Goal: Entertainment & Leisure: Consume media (video, audio)

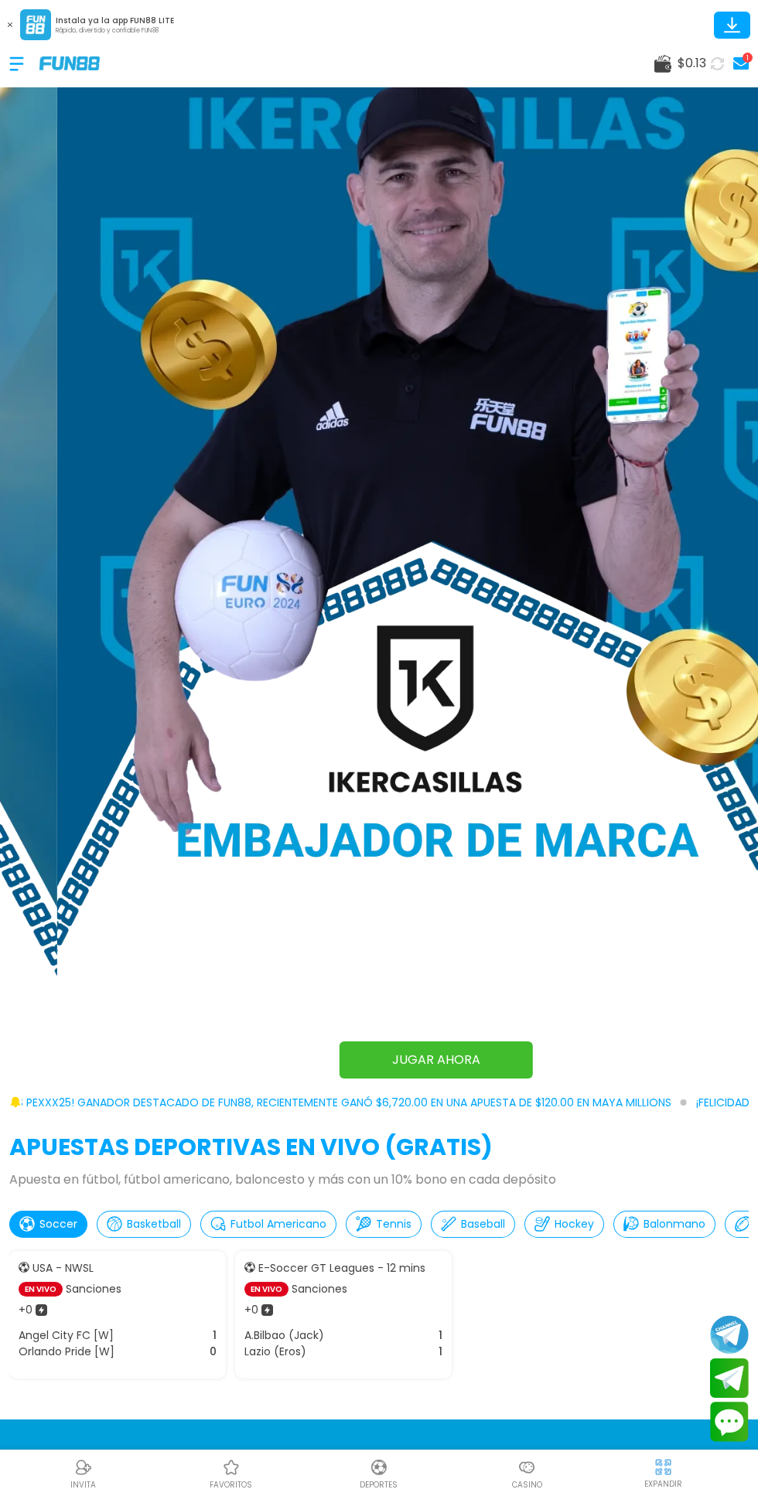
click at [15, 56] on div at bounding box center [24, 64] width 30 height 46
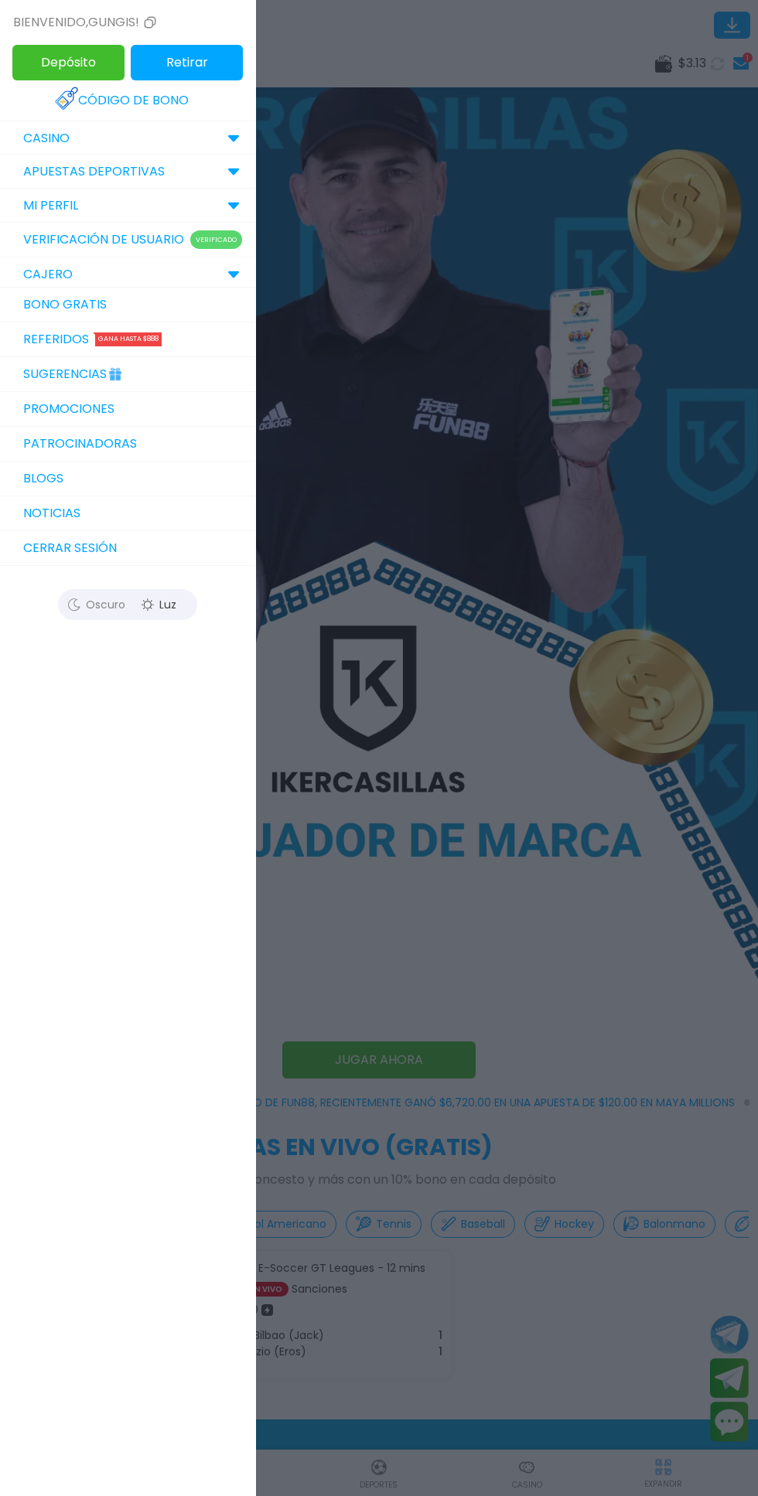
click at [112, 310] on link "Bono Gratis" at bounding box center [127, 305] width 255 height 35
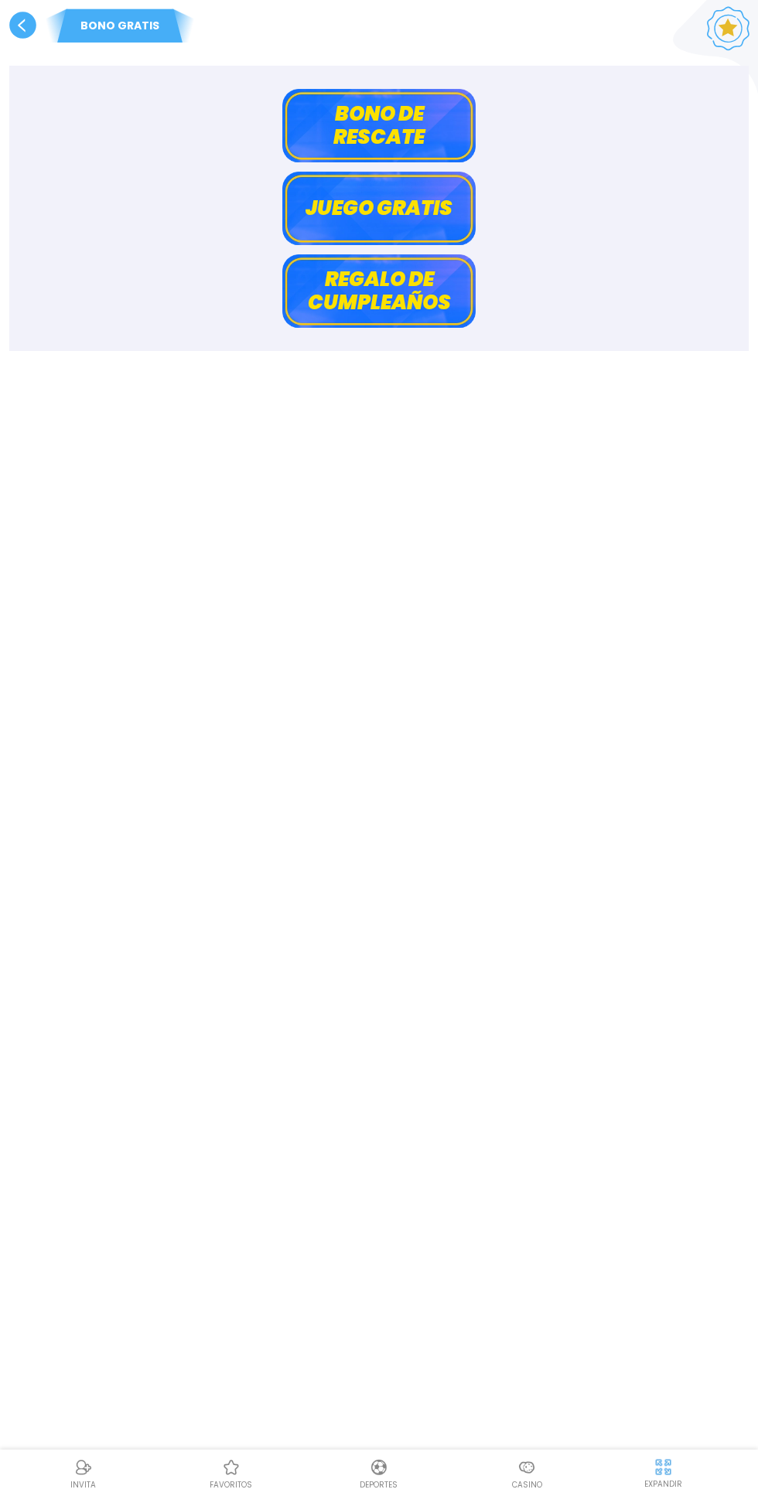
click at [402, 134] on button "Bono de rescate" at bounding box center [378, 125] width 193 height 73
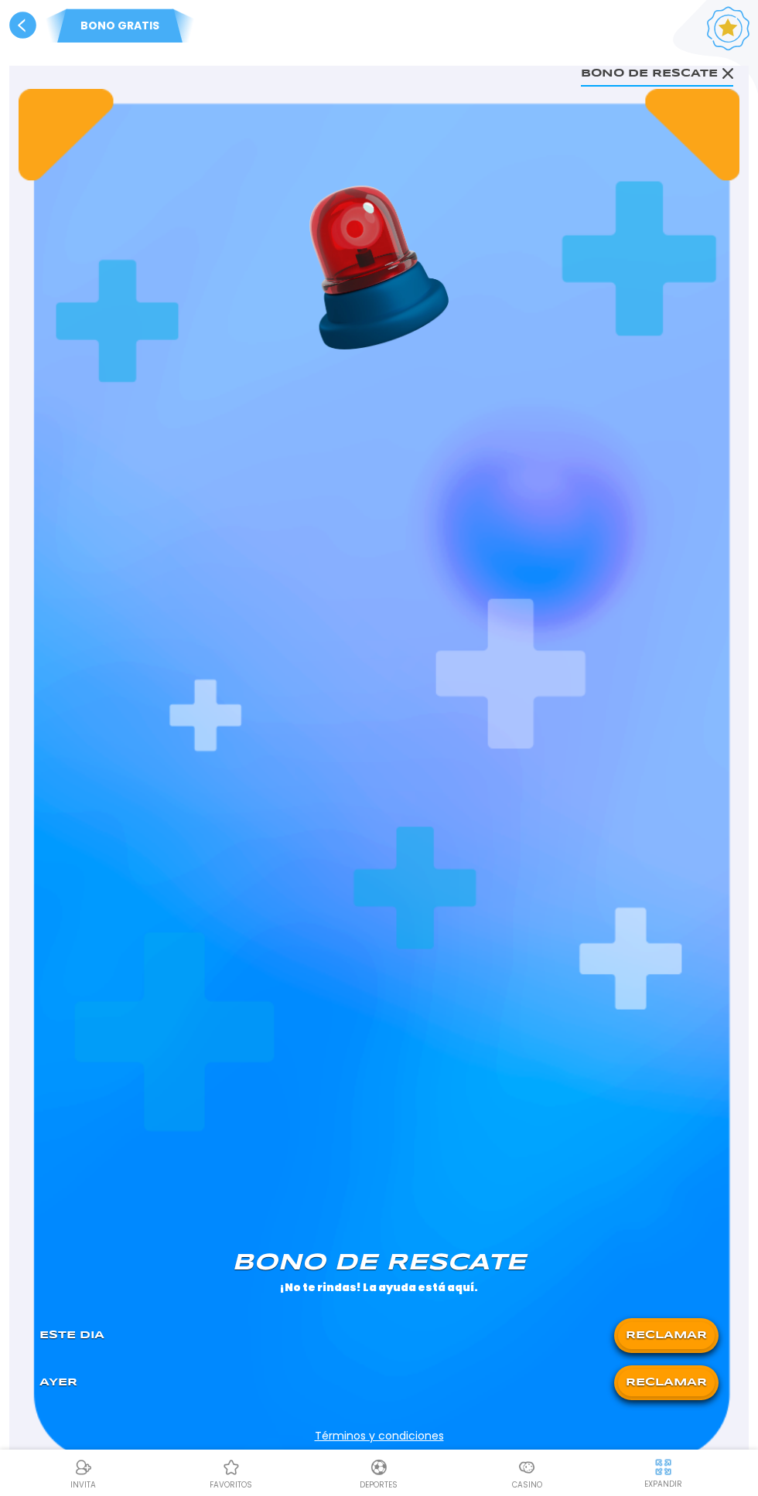
click at [659, 1382] on button "RECLAMAR" at bounding box center [666, 1382] width 97 height 27
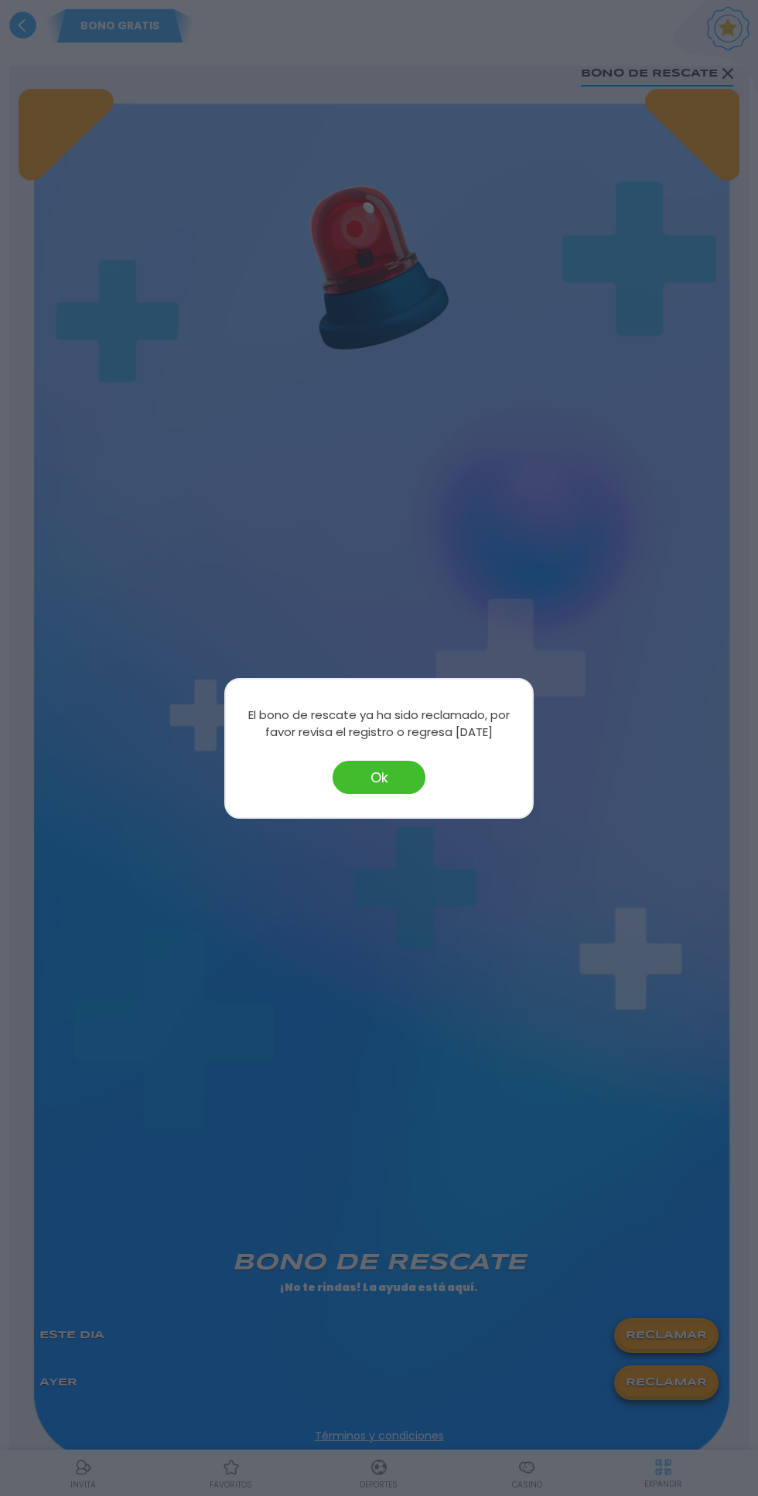
click at [374, 786] on button "Ok" at bounding box center [378, 777] width 93 height 33
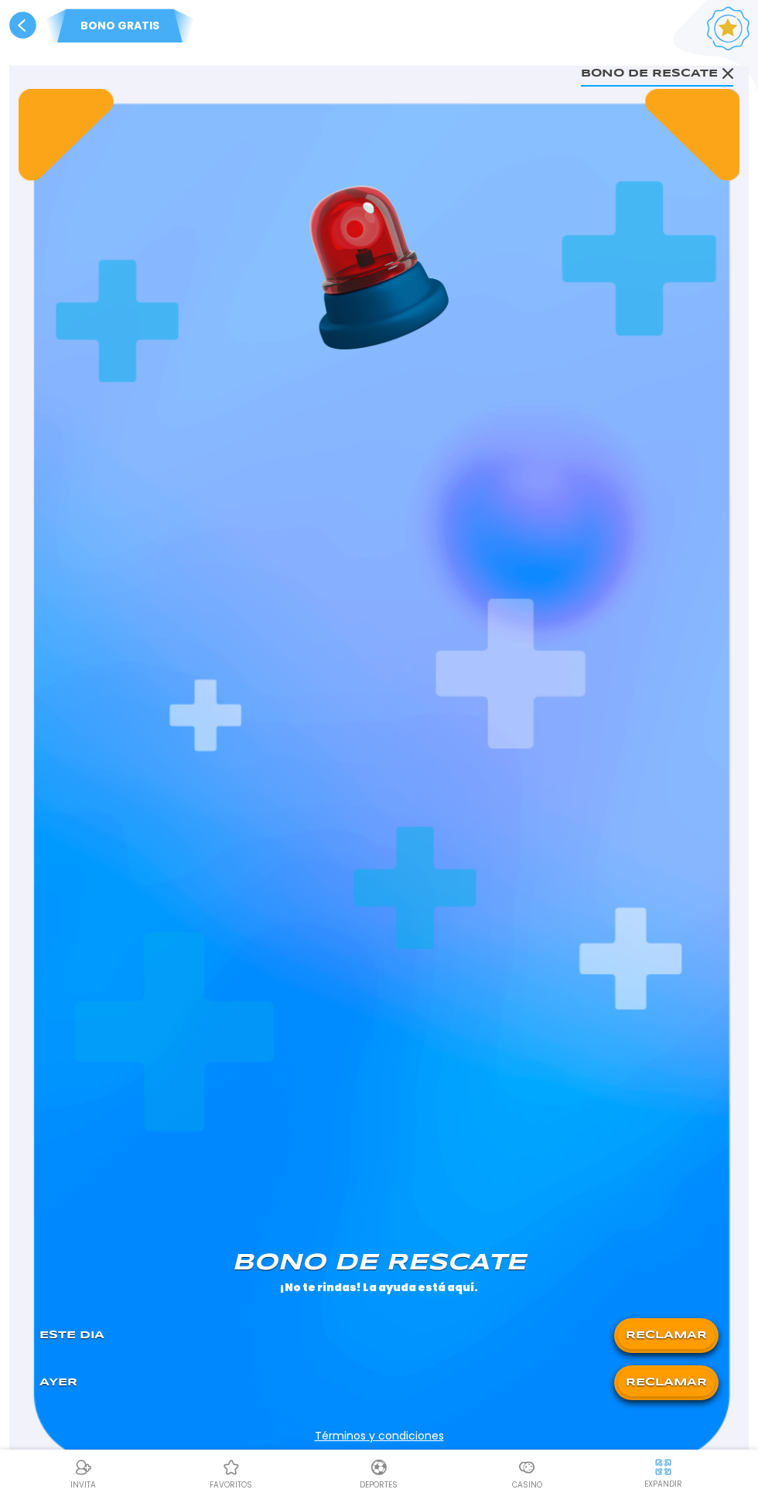
scroll to position [46, 0]
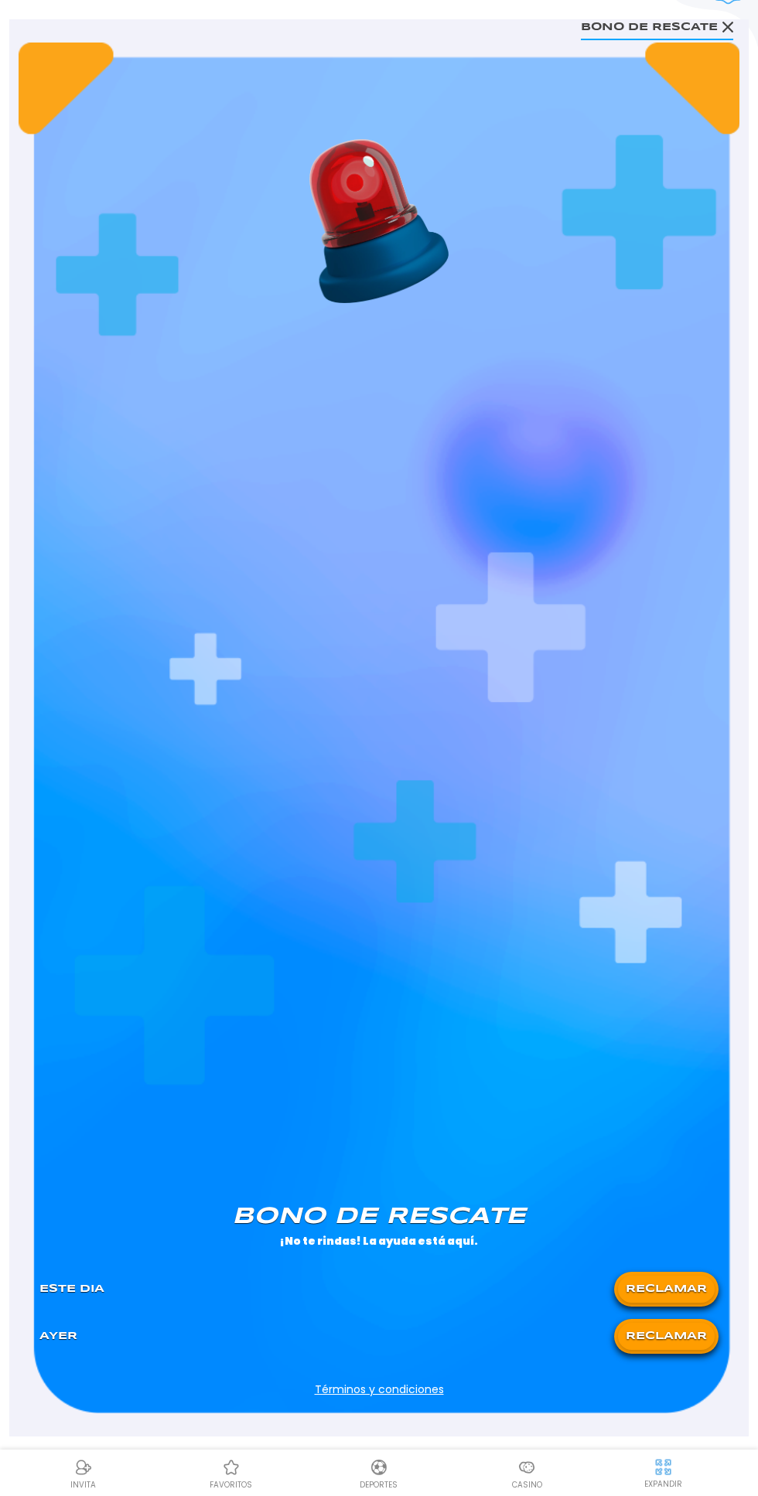
click at [661, 1282] on button "RECLAMAR" at bounding box center [666, 1288] width 97 height 27
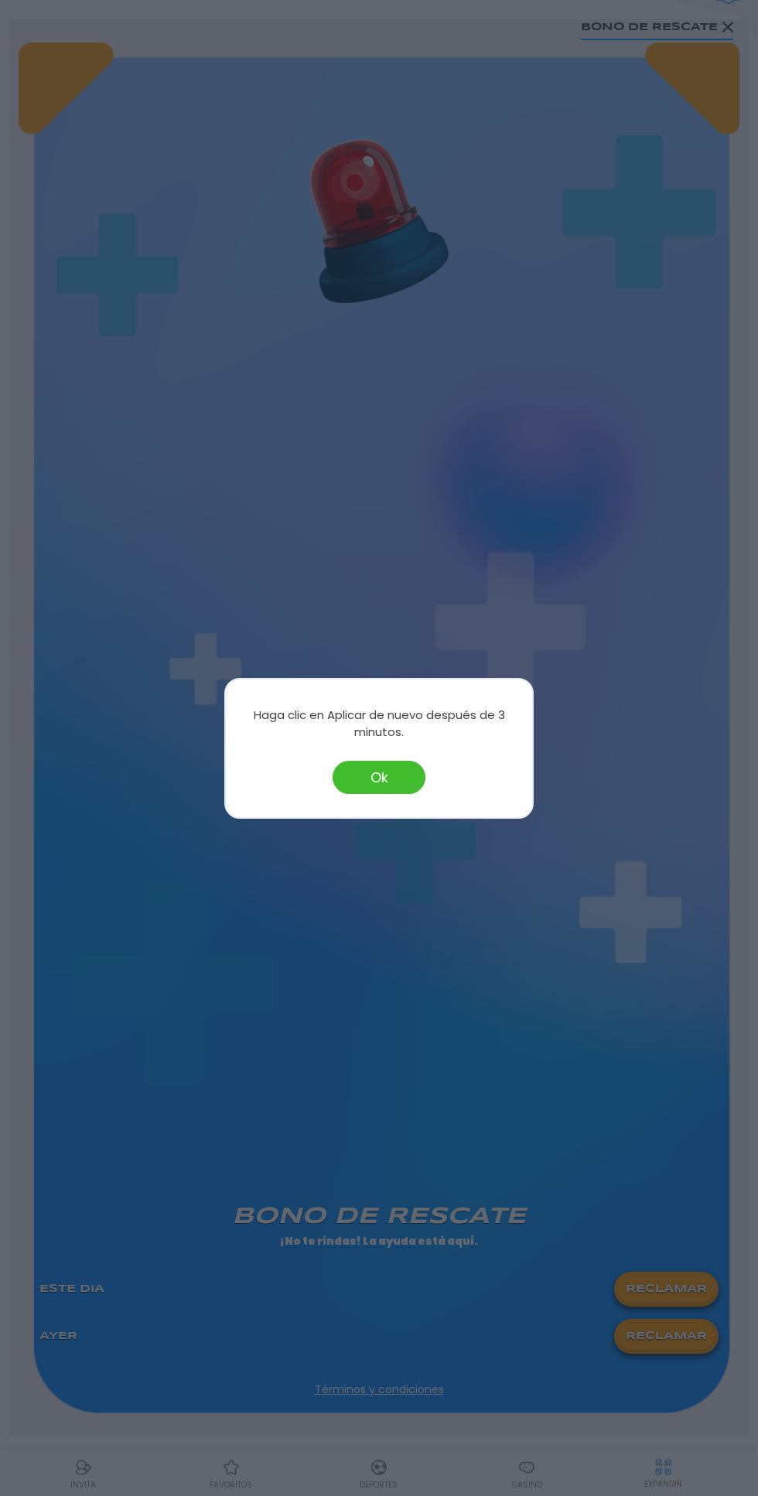
click at [356, 794] on button "Ok" at bounding box center [378, 777] width 93 height 33
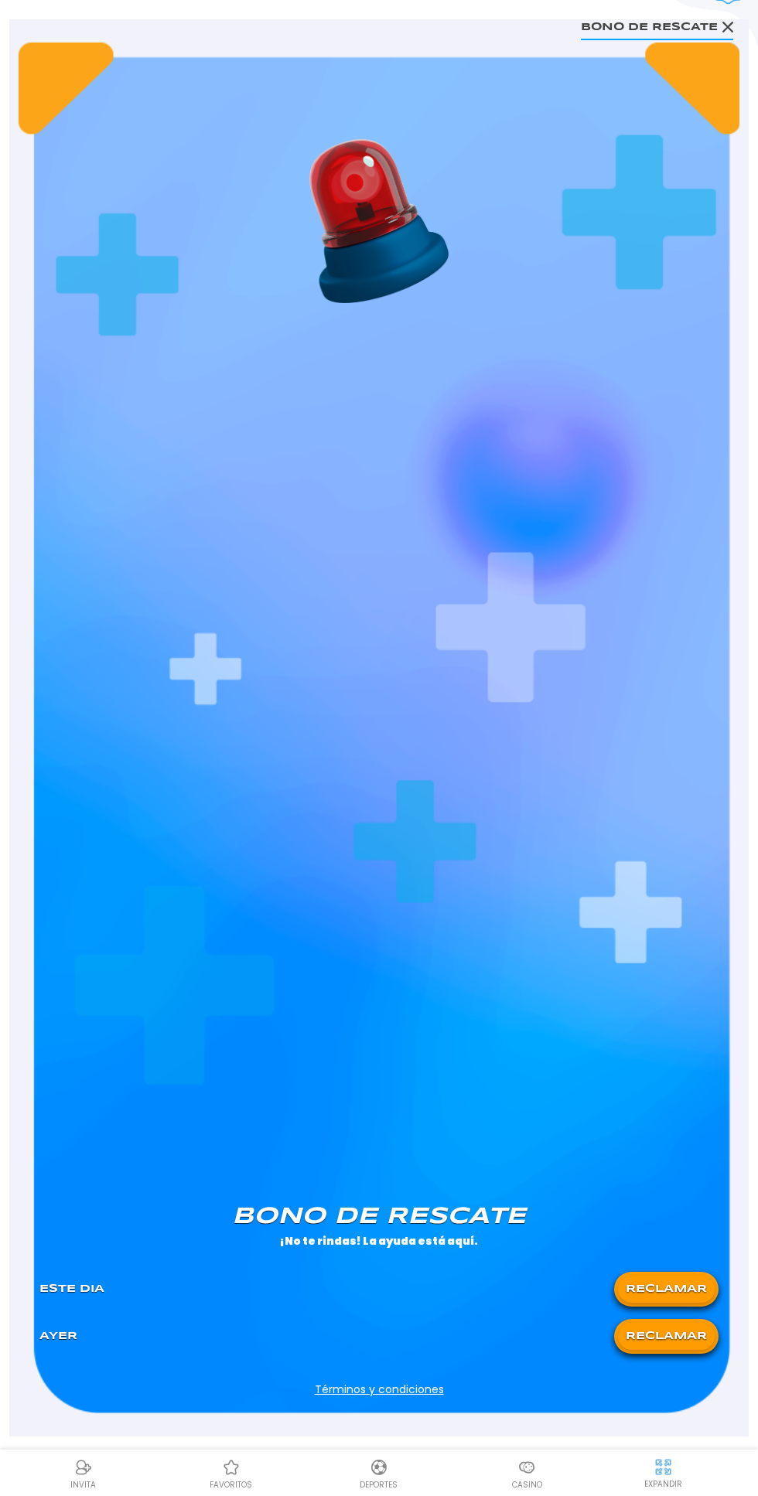
click at [727, 27] on use at bounding box center [727, 27] width 11 height 11
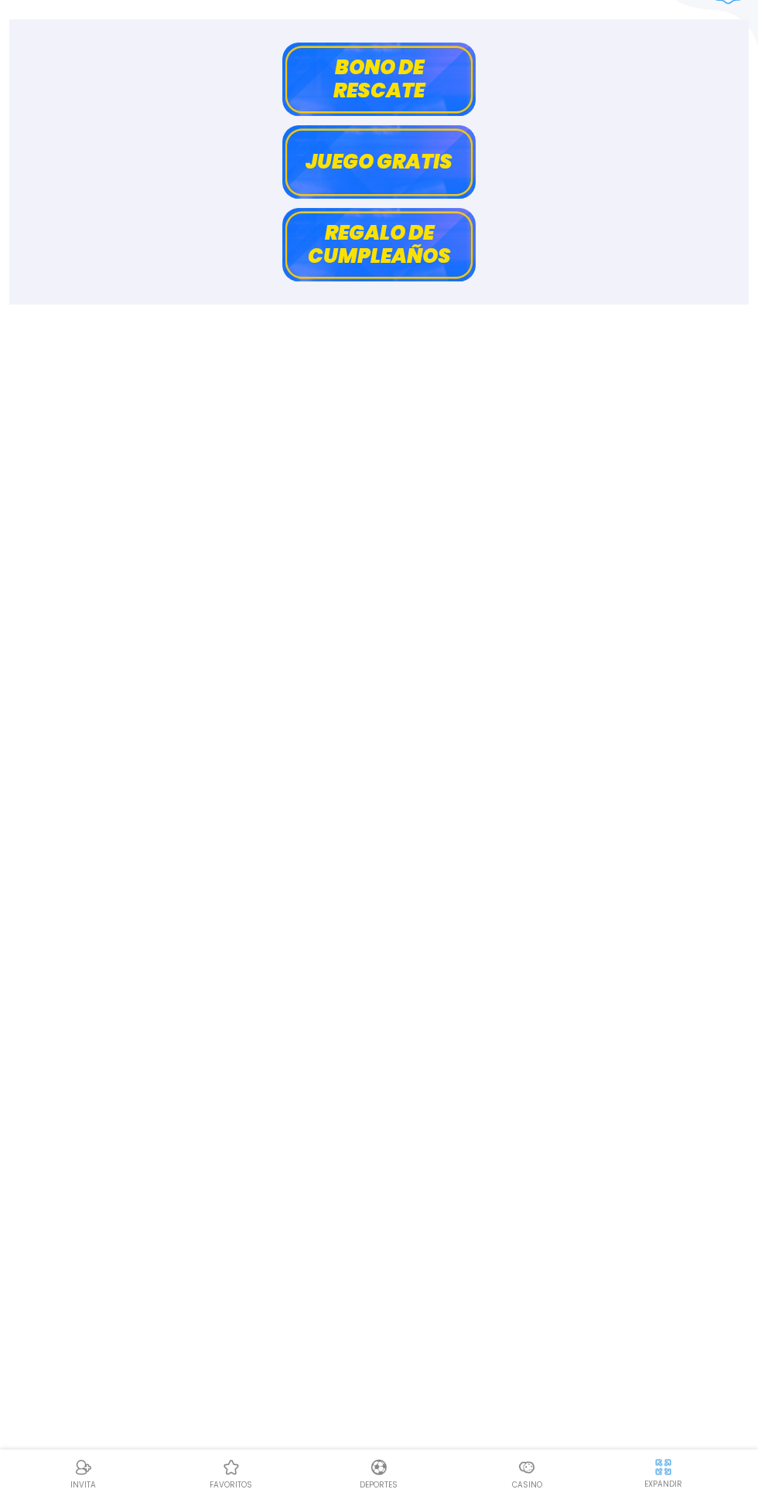
click at [414, 160] on button "Juego gratis" at bounding box center [378, 161] width 193 height 73
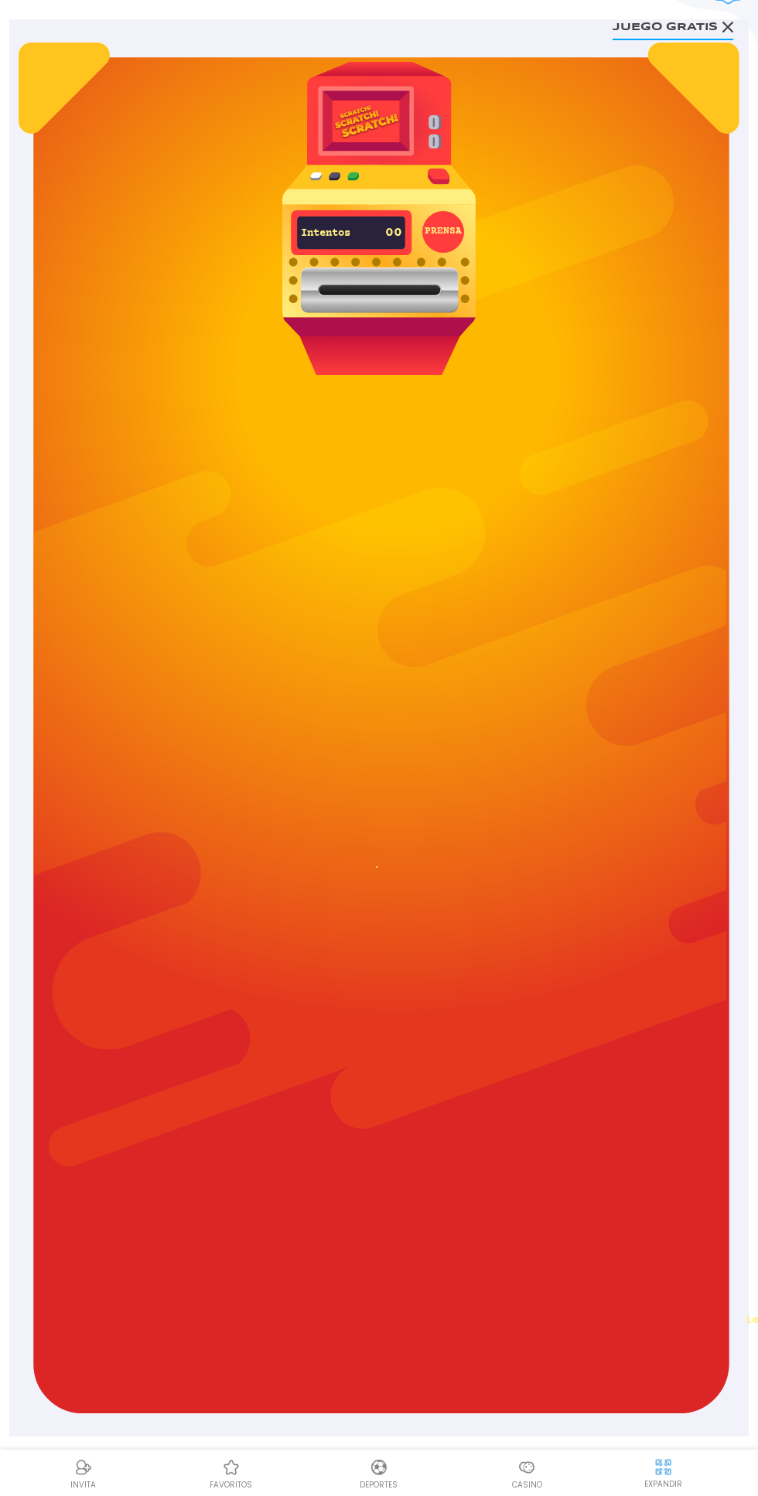
scroll to position [0, 0]
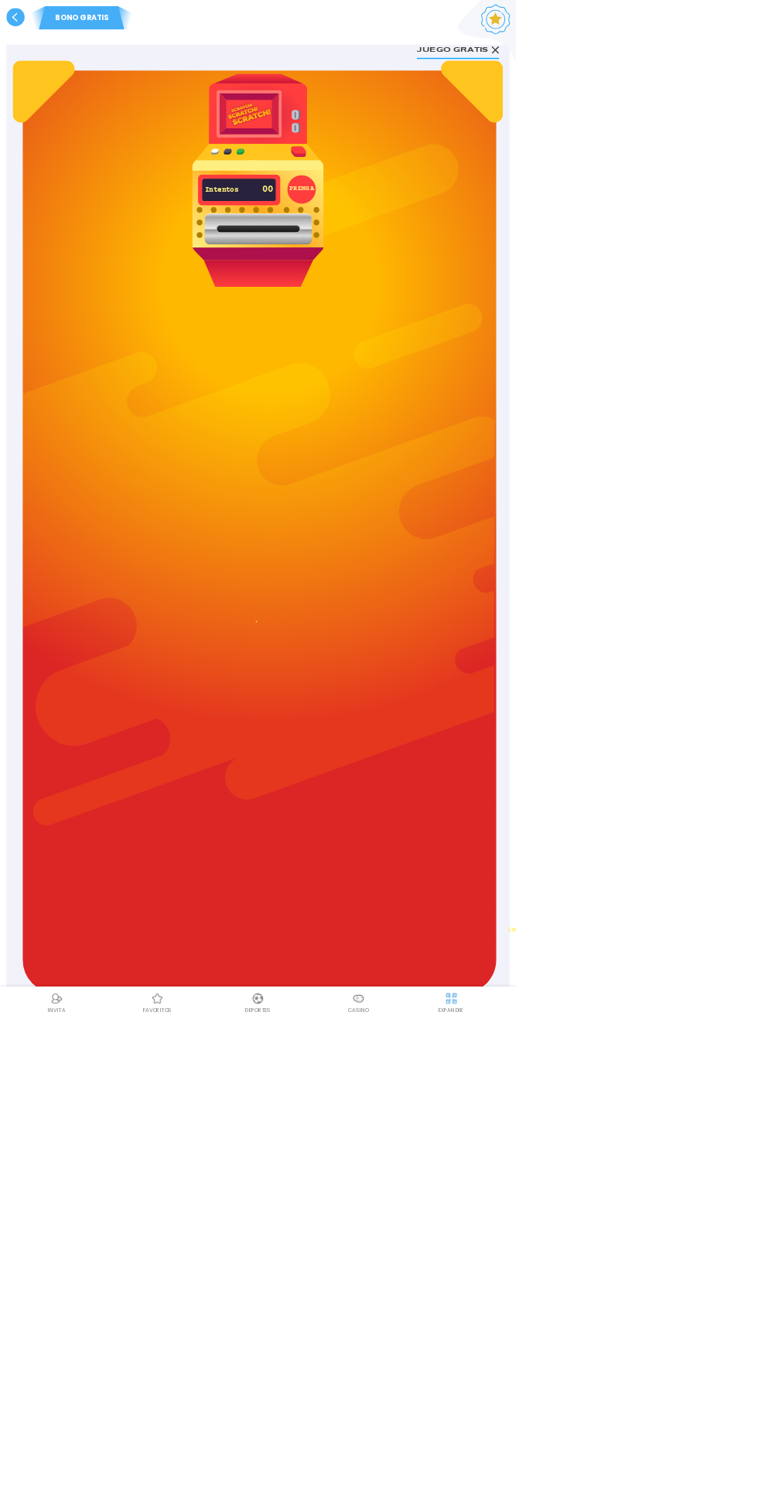
click at [442, 284] on button "PRENSA" at bounding box center [443, 278] width 42 height 42
click at [727, 73] on use at bounding box center [727, 73] width 11 height 11
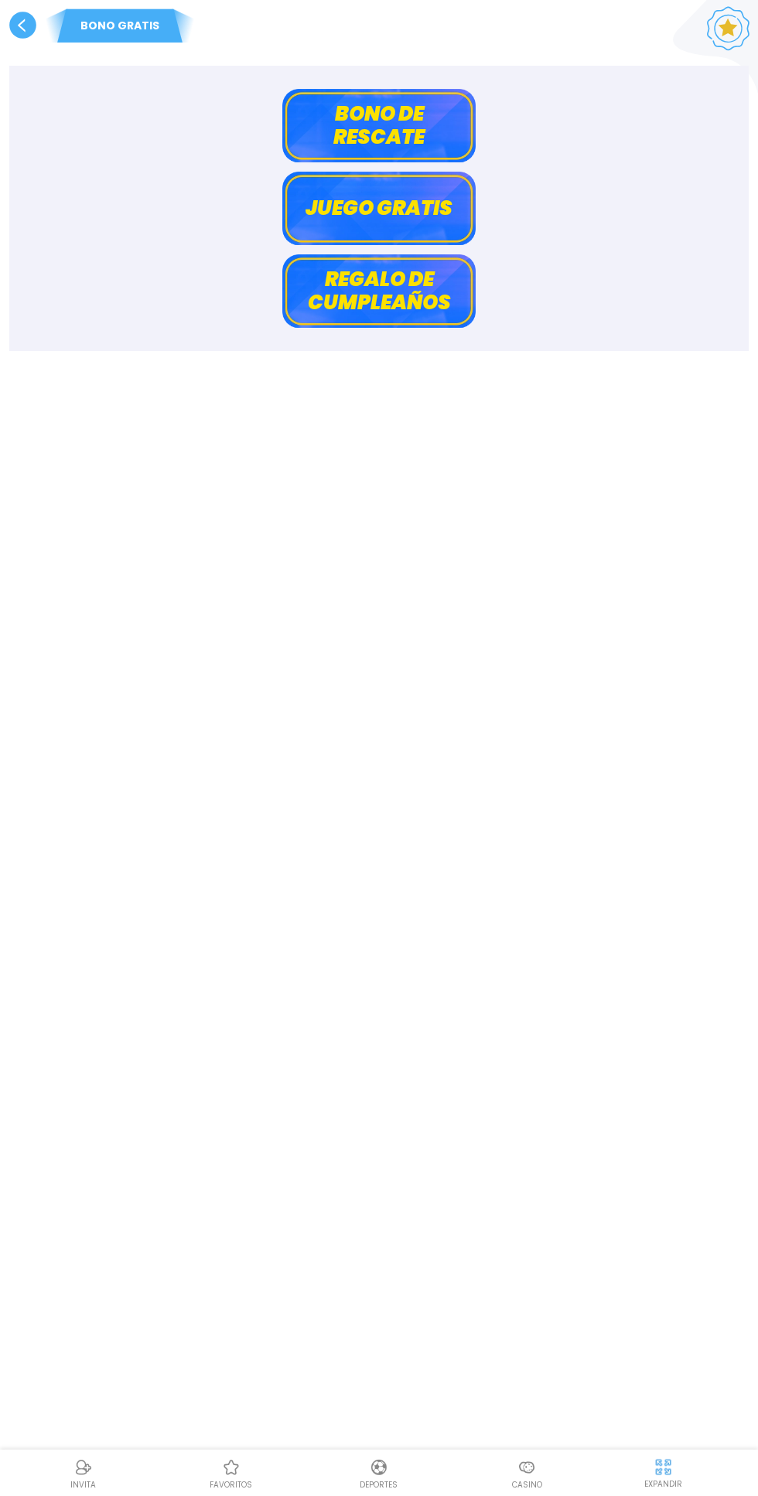
click at [22, 26] on use at bounding box center [22, 25] width 27 height 27
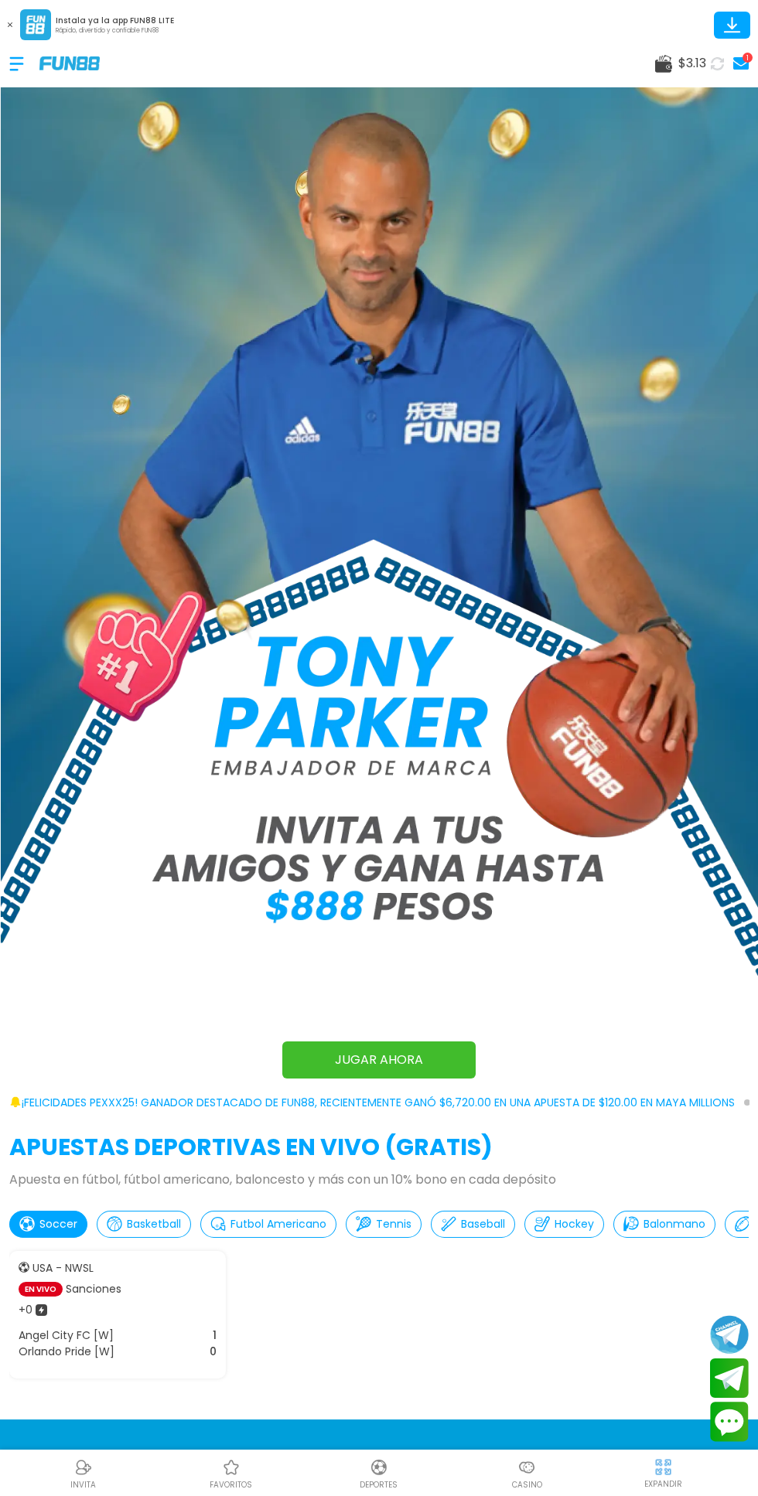
click at [12, 68] on div at bounding box center [24, 64] width 30 height 46
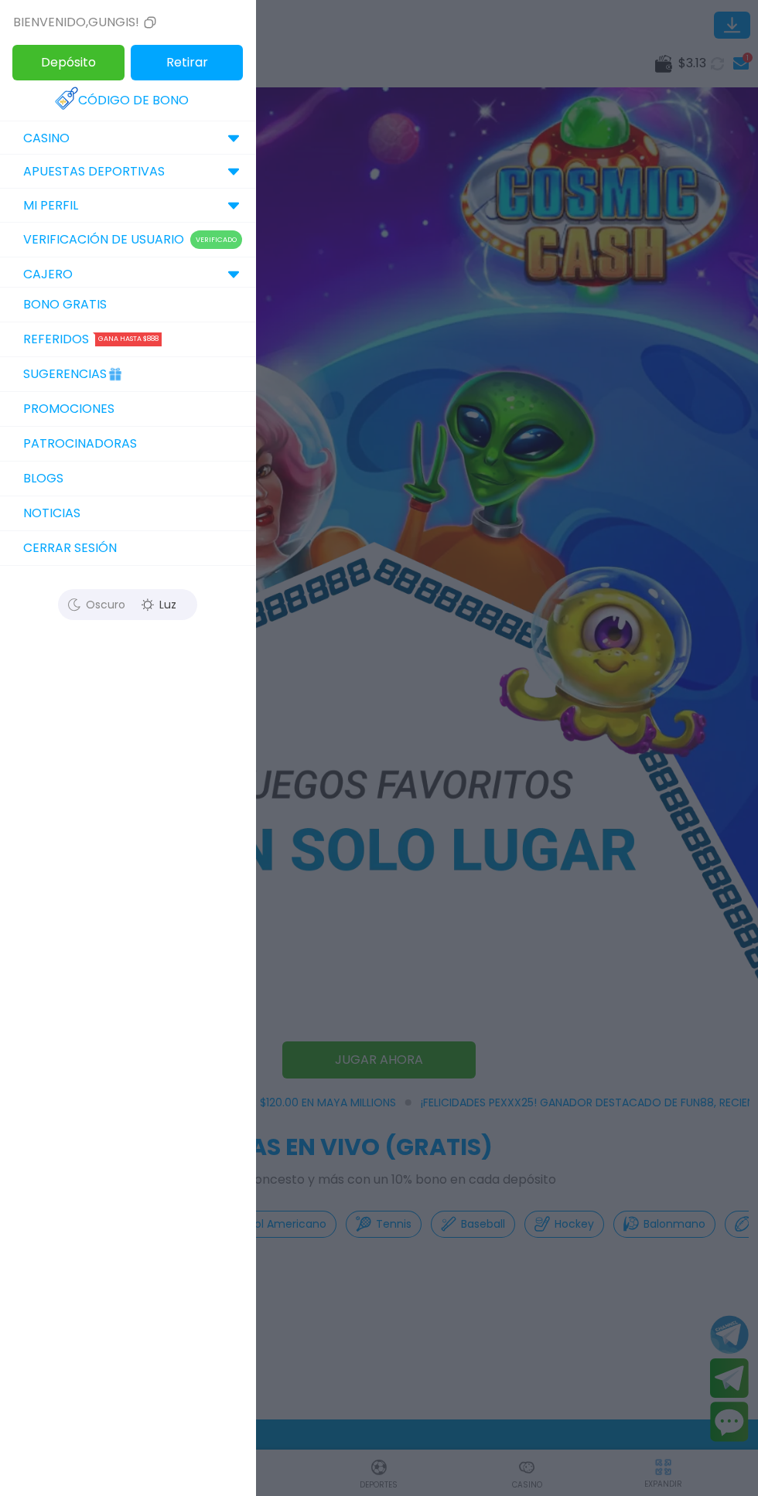
click at [351, 1320] on div at bounding box center [379, 748] width 758 height 1496
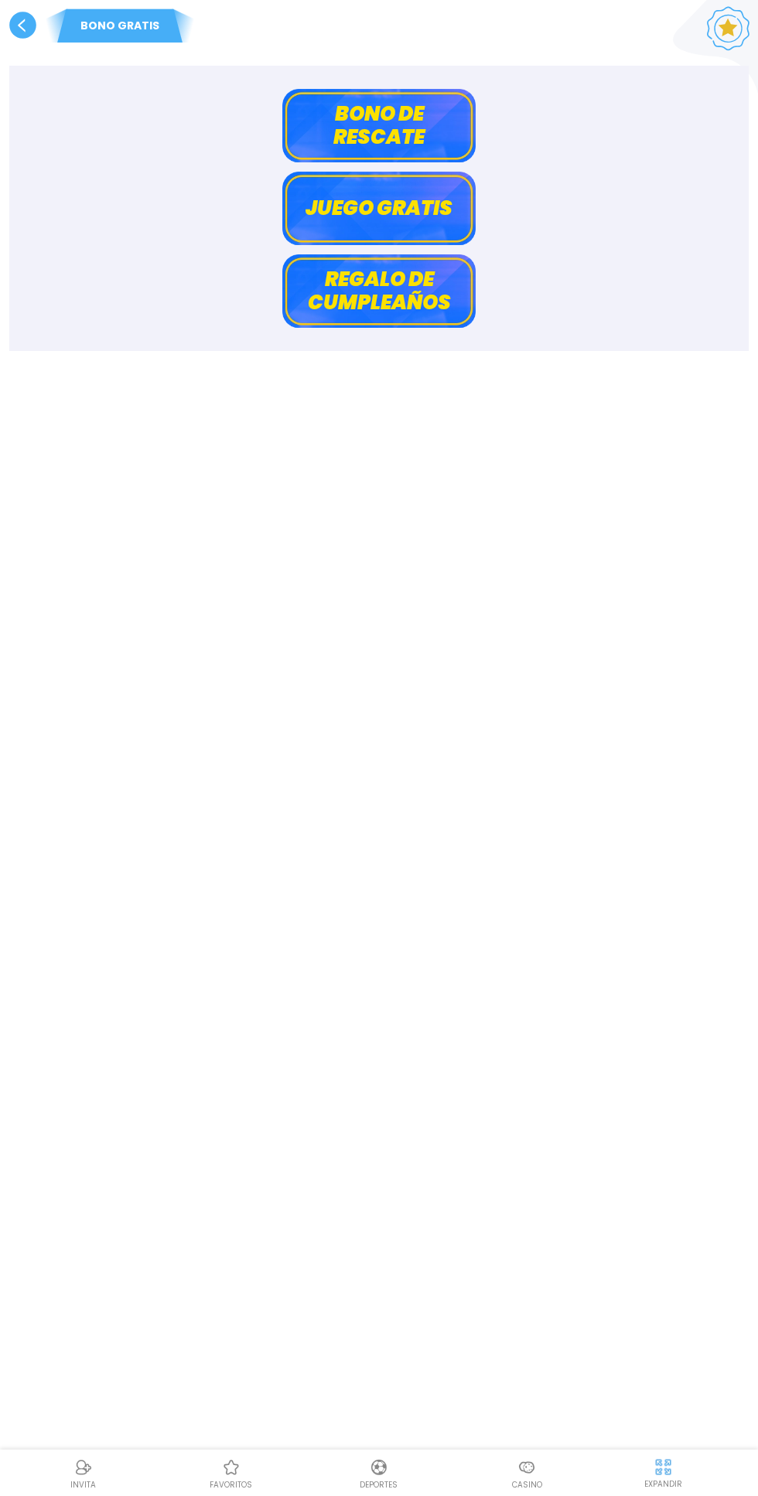
click at [20, 32] on use at bounding box center [22, 25] width 27 height 27
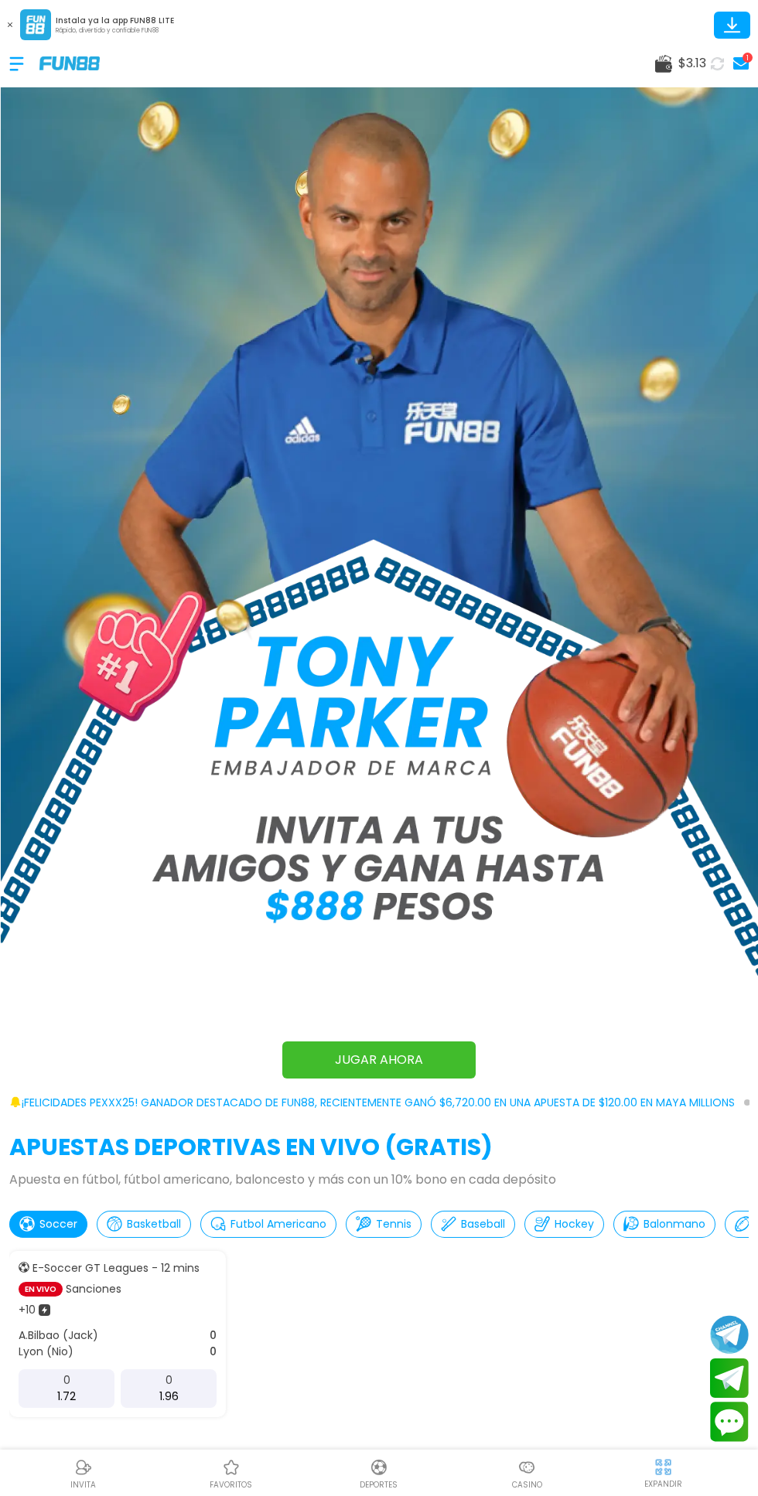
click at [746, 60] on div "1" at bounding box center [747, 58] width 10 height 10
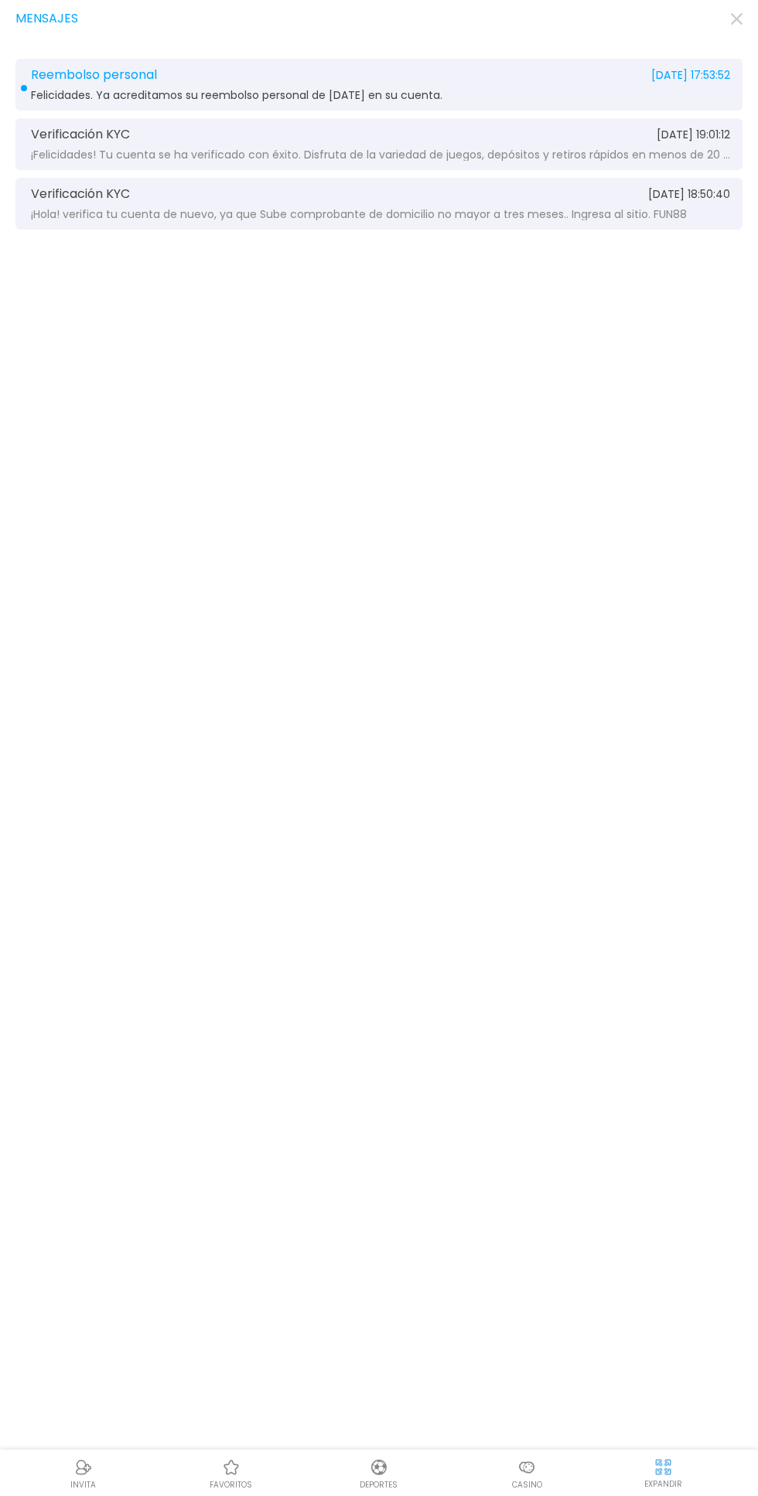
click at [630, 83] on div "Reembolso personal 2025-08-21 17:53:52 Felicidades. Ya acreditamos su reembolso…" at bounding box center [378, 85] width 727 height 52
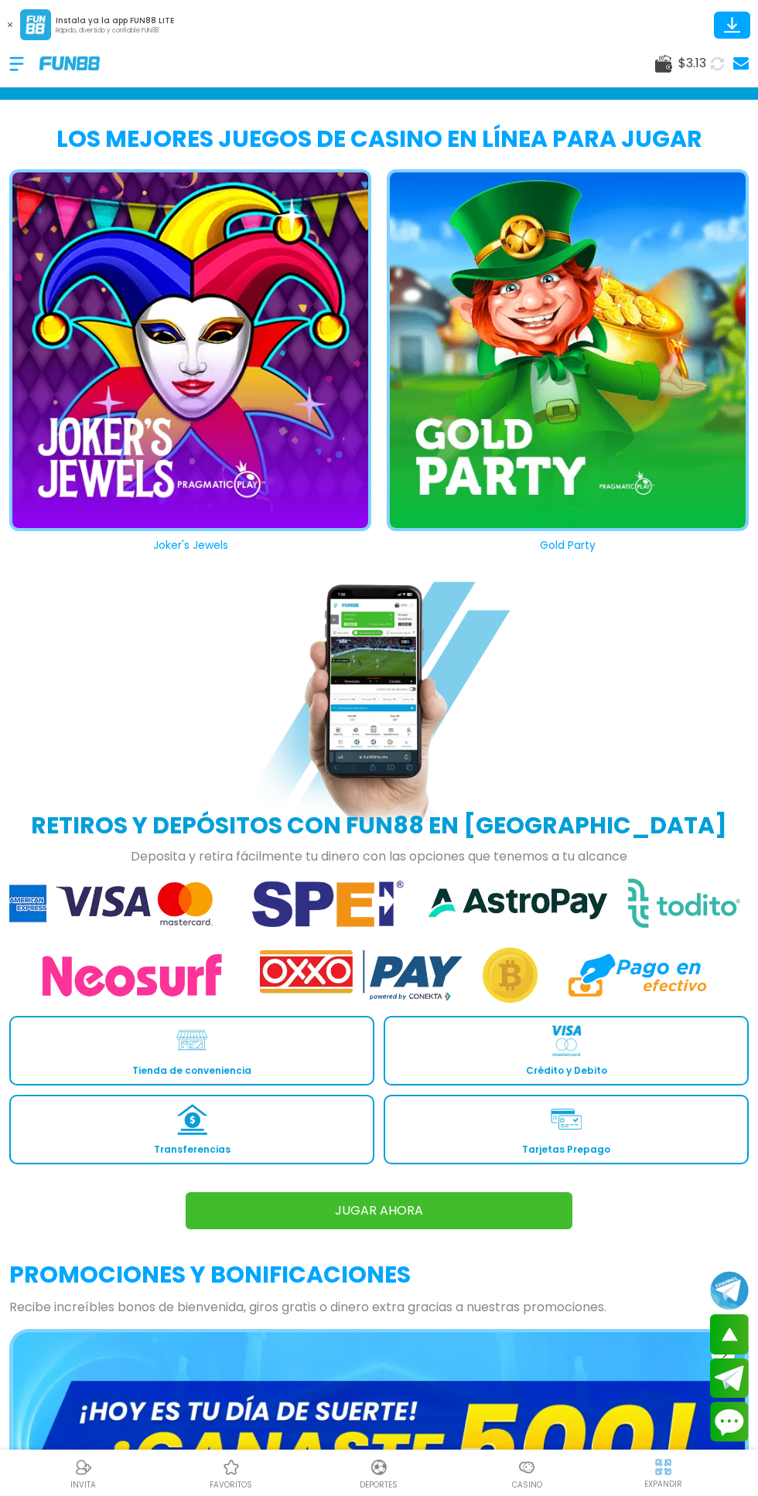
scroll to position [1726, 0]
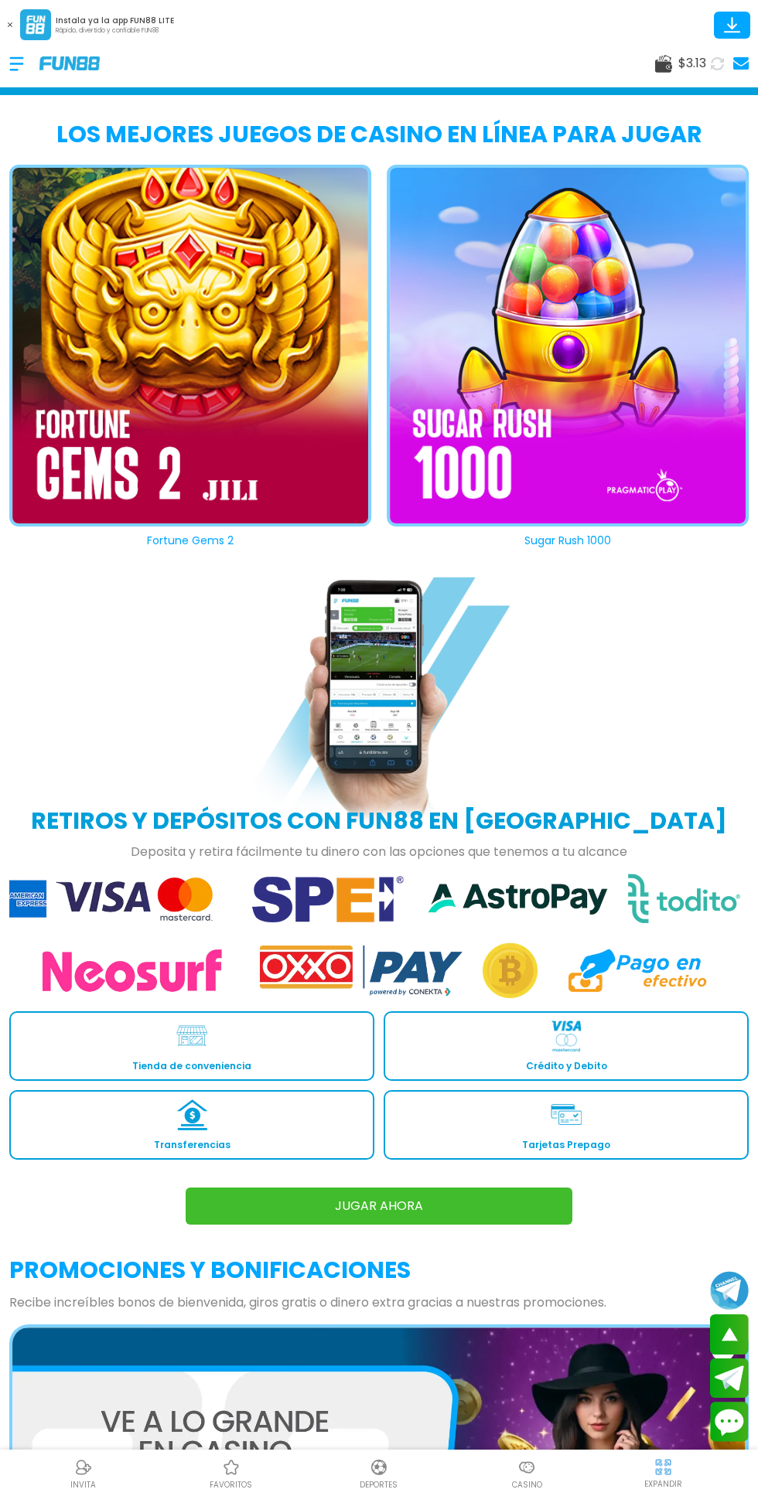
click at [248, 430] on button "Fortune Gems 2" at bounding box center [182, 357] width 377 height 384
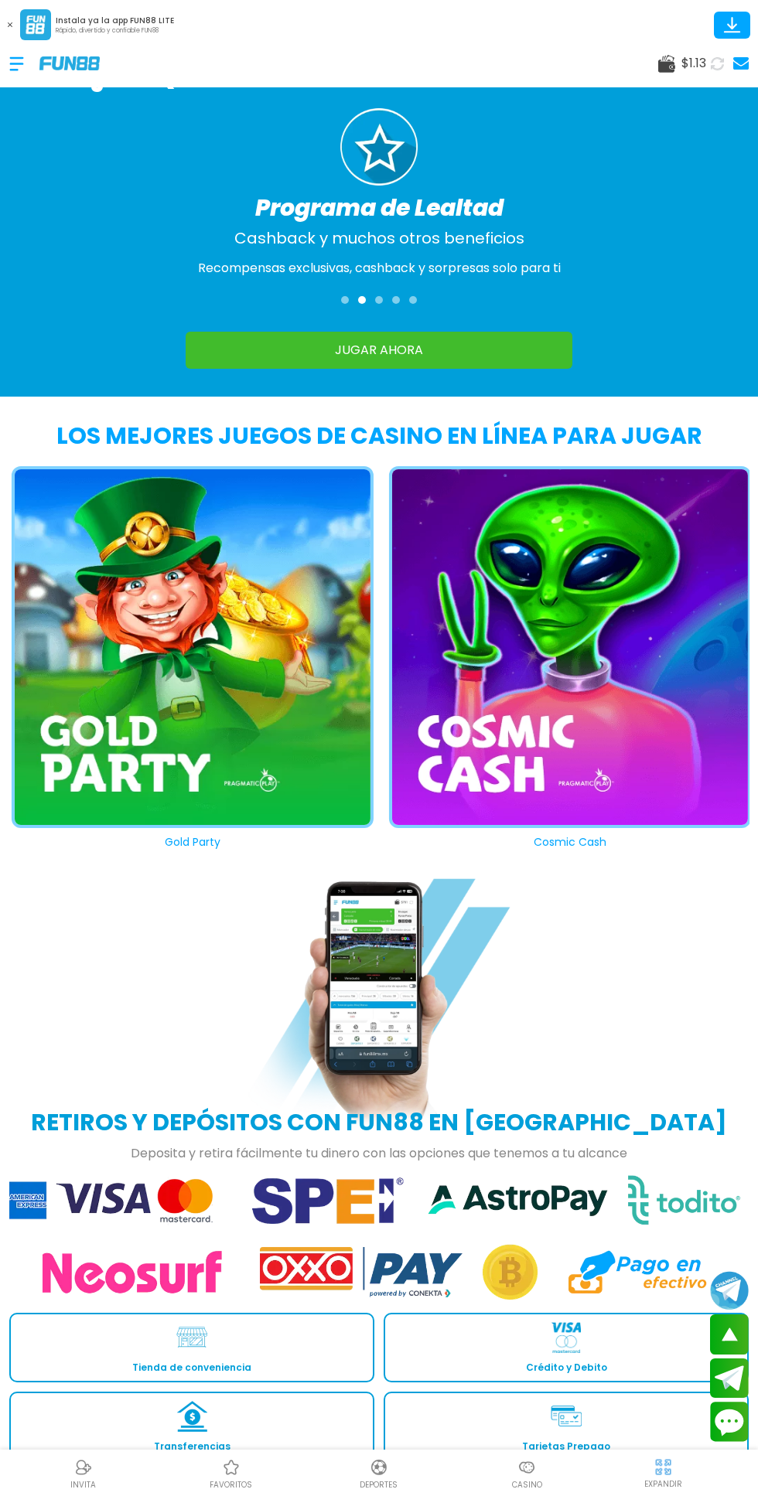
scroll to position [1408, 0]
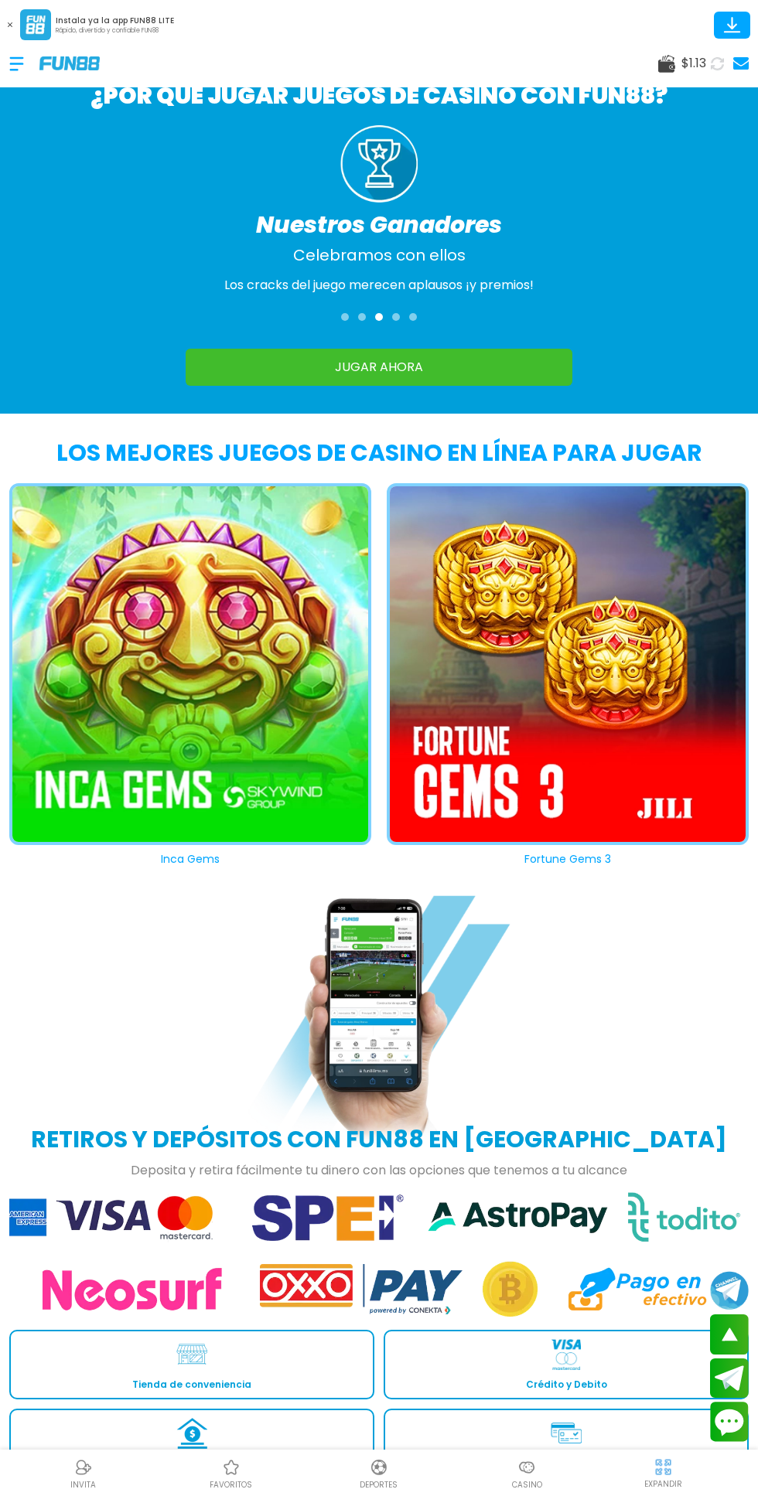
click at [181, 761] on button "Inca Gems" at bounding box center [182, 675] width 377 height 384
click at [127, 744] on div at bounding box center [190, 667] width 362 height 369
